Goal: Navigation & Orientation: Understand site structure

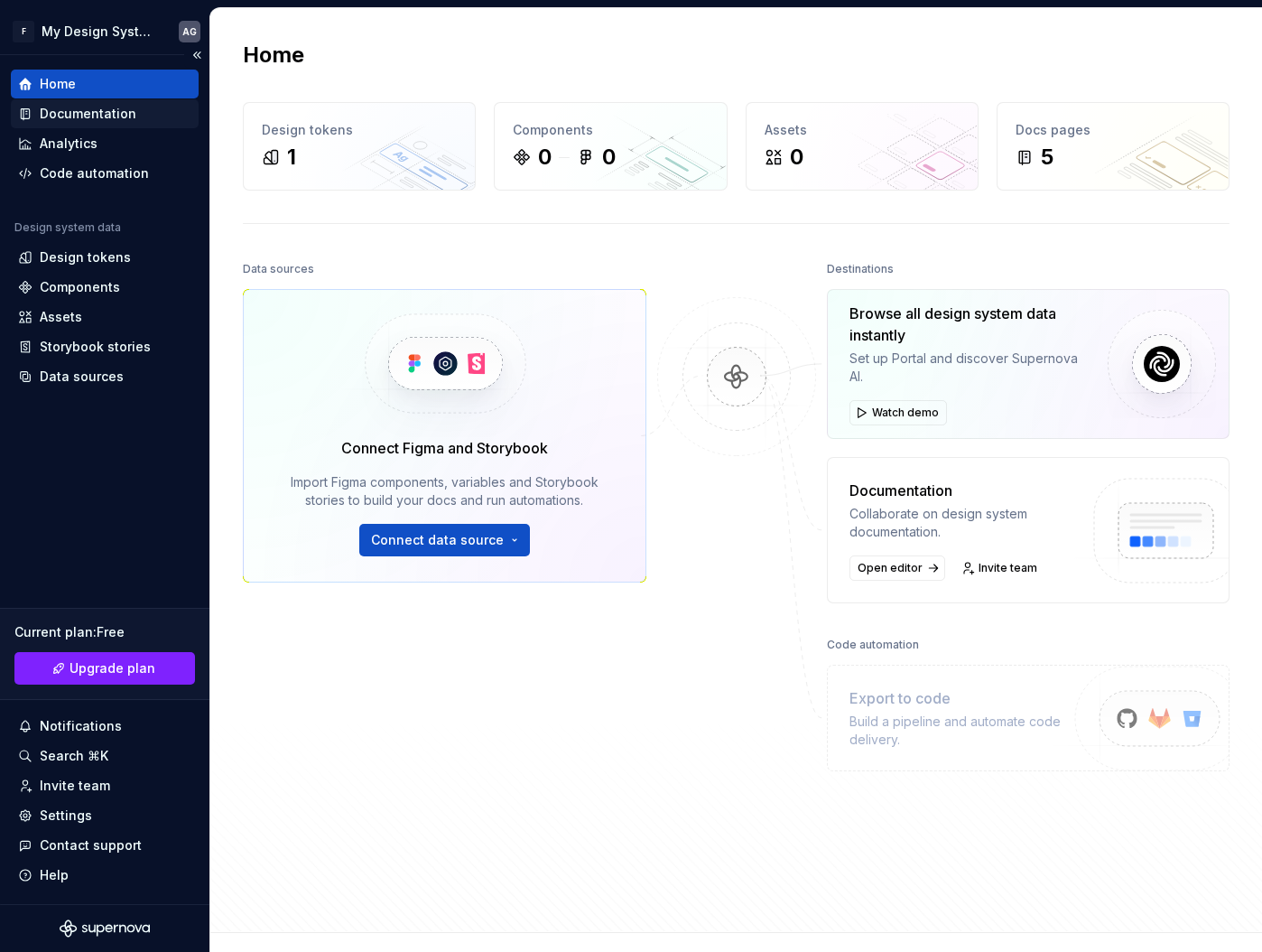
click at [115, 114] on div "Documentation" at bounding box center [88, 114] width 96 height 18
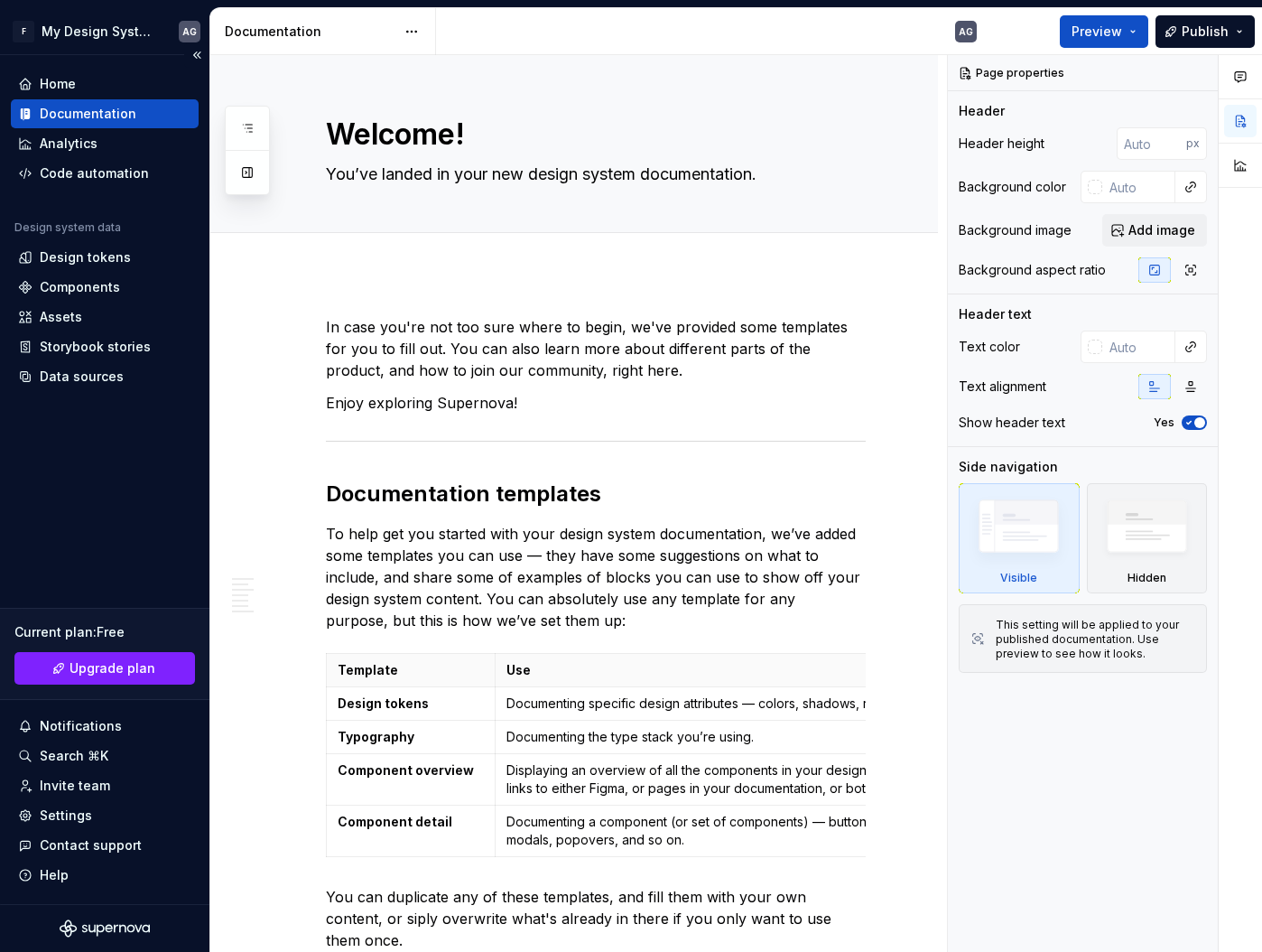
type textarea "*"
click at [72, 143] on div "Analytics" at bounding box center [69, 143] width 58 height 18
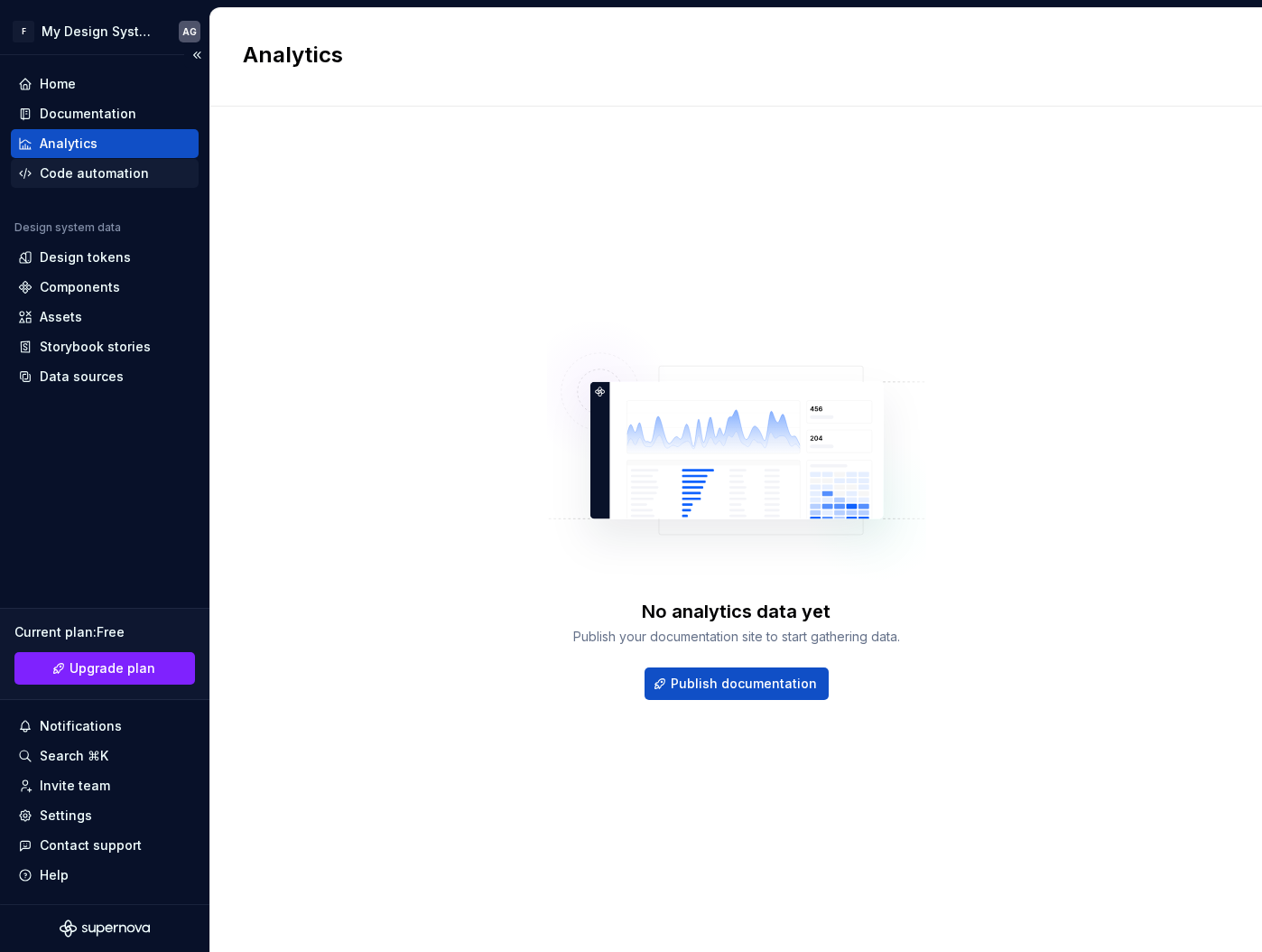
click at [101, 177] on div "Code automation" at bounding box center [94, 173] width 110 height 18
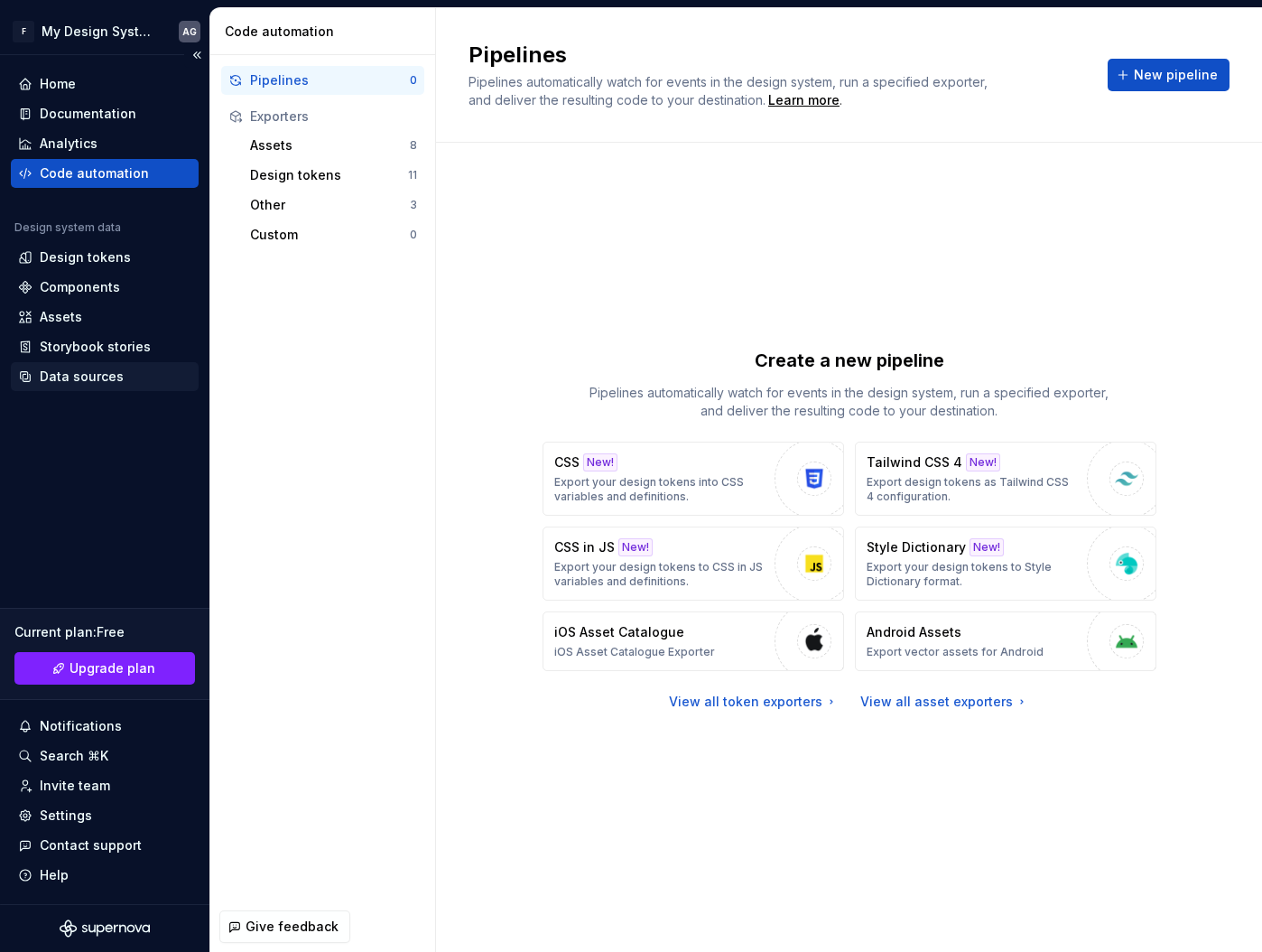
click at [81, 372] on div "Data sources" at bounding box center [82, 376] width 84 height 18
